Goal: Information Seeking & Learning: Learn about a topic

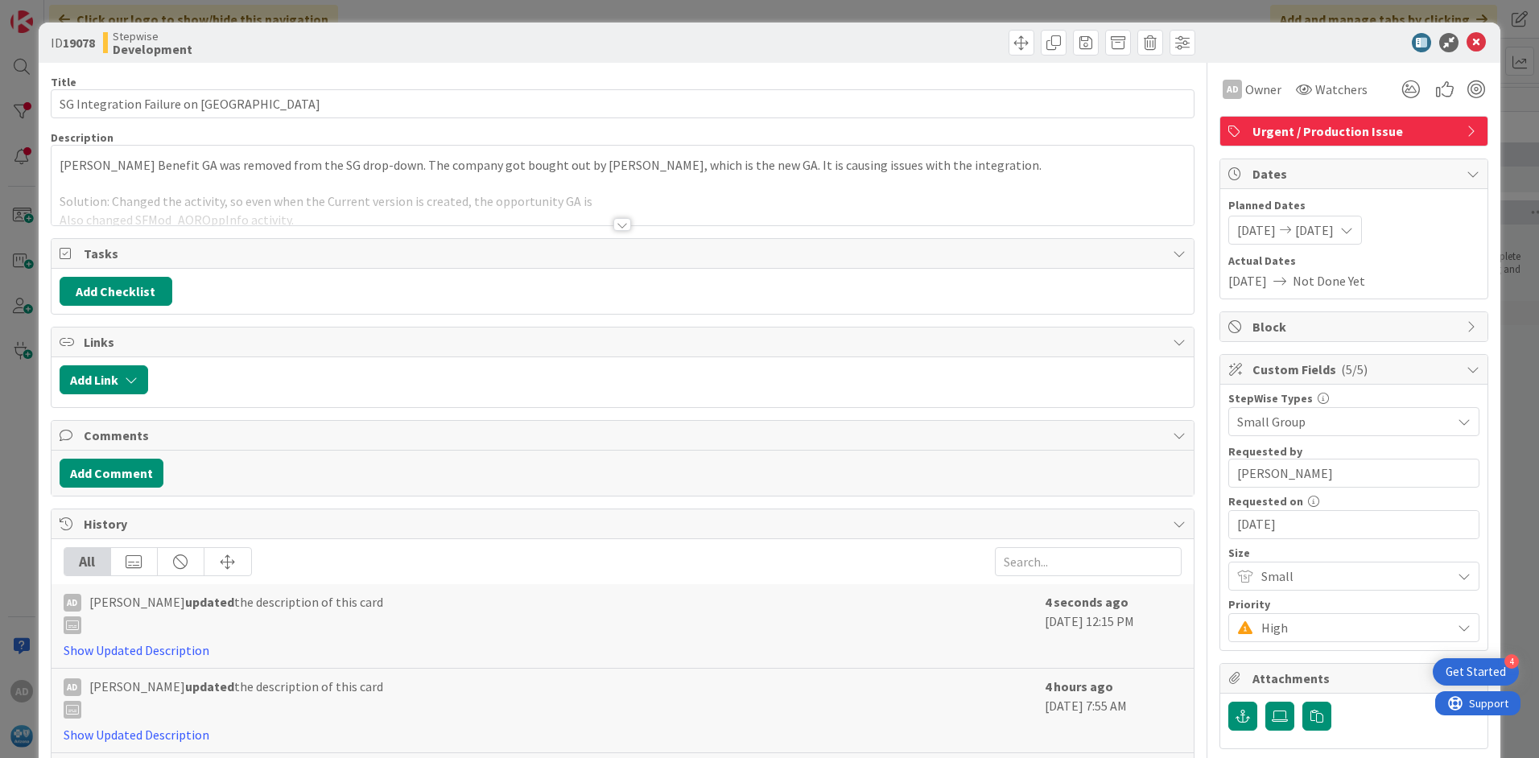
click at [617, 229] on div at bounding box center [622, 224] width 18 height 13
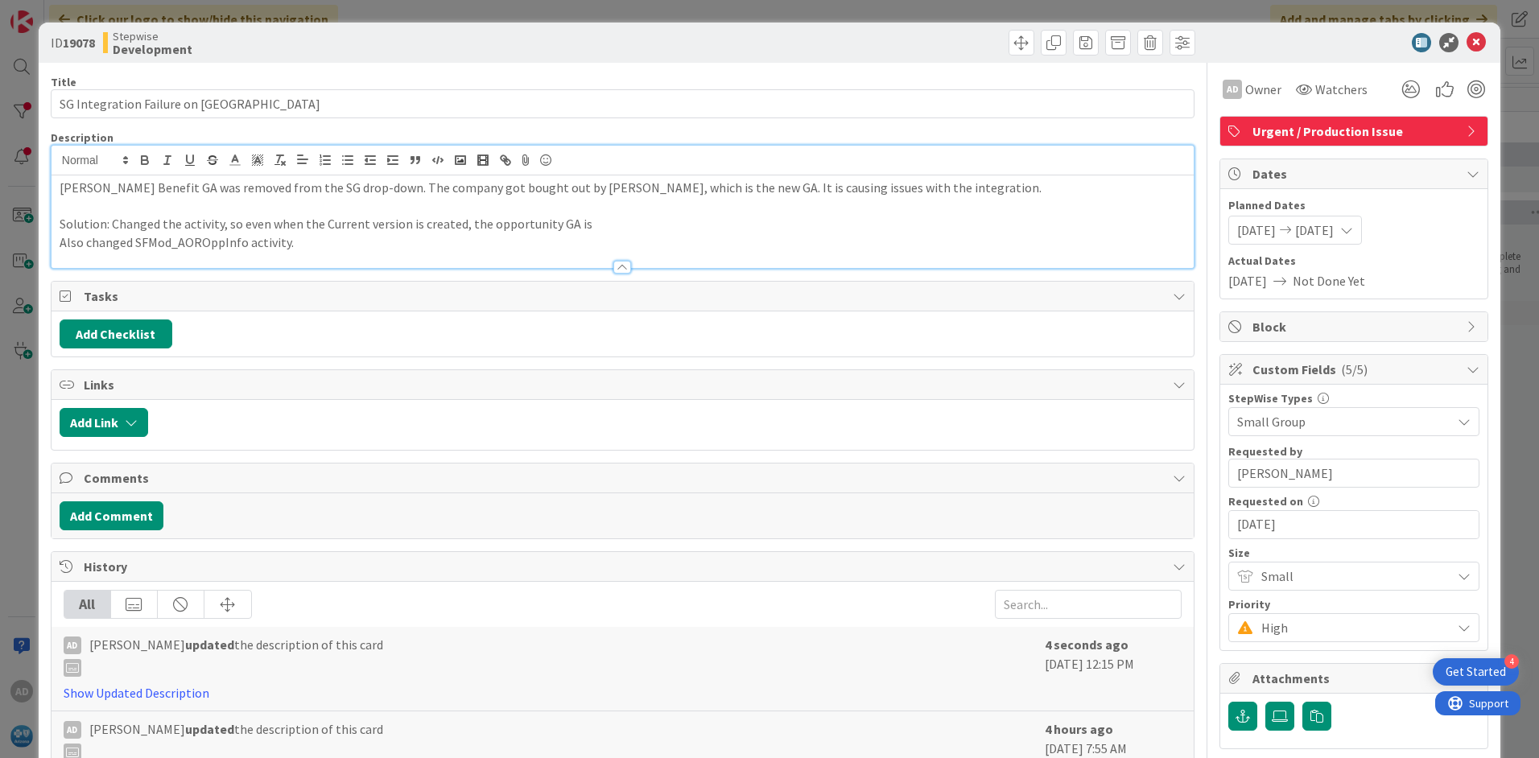
click at [600, 229] on p "Solution: Changed the activity, so even when the Current version is created, th…" at bounding box center [623, 224] width 1126 height 19
drag, startPoint x: 650, startPoint y: 223, endPoint x: 704, endPoint y: 224, distance: 53.9
click at [652, 225] on p "Solution: Changed the activity, so even when the Current version is created, th…" at bounding box center [623, 224] width 1126 height 19
drag, startPoint x: 1464, startPoint y: 39, endPoint x: 1039, endPoint y: 269, distance: 483.4
click at [1467, 39] on icon at bounding box center [1476, 42] width 19 height 19
